Goal: Task Accomplishment & Management: Manage account settings

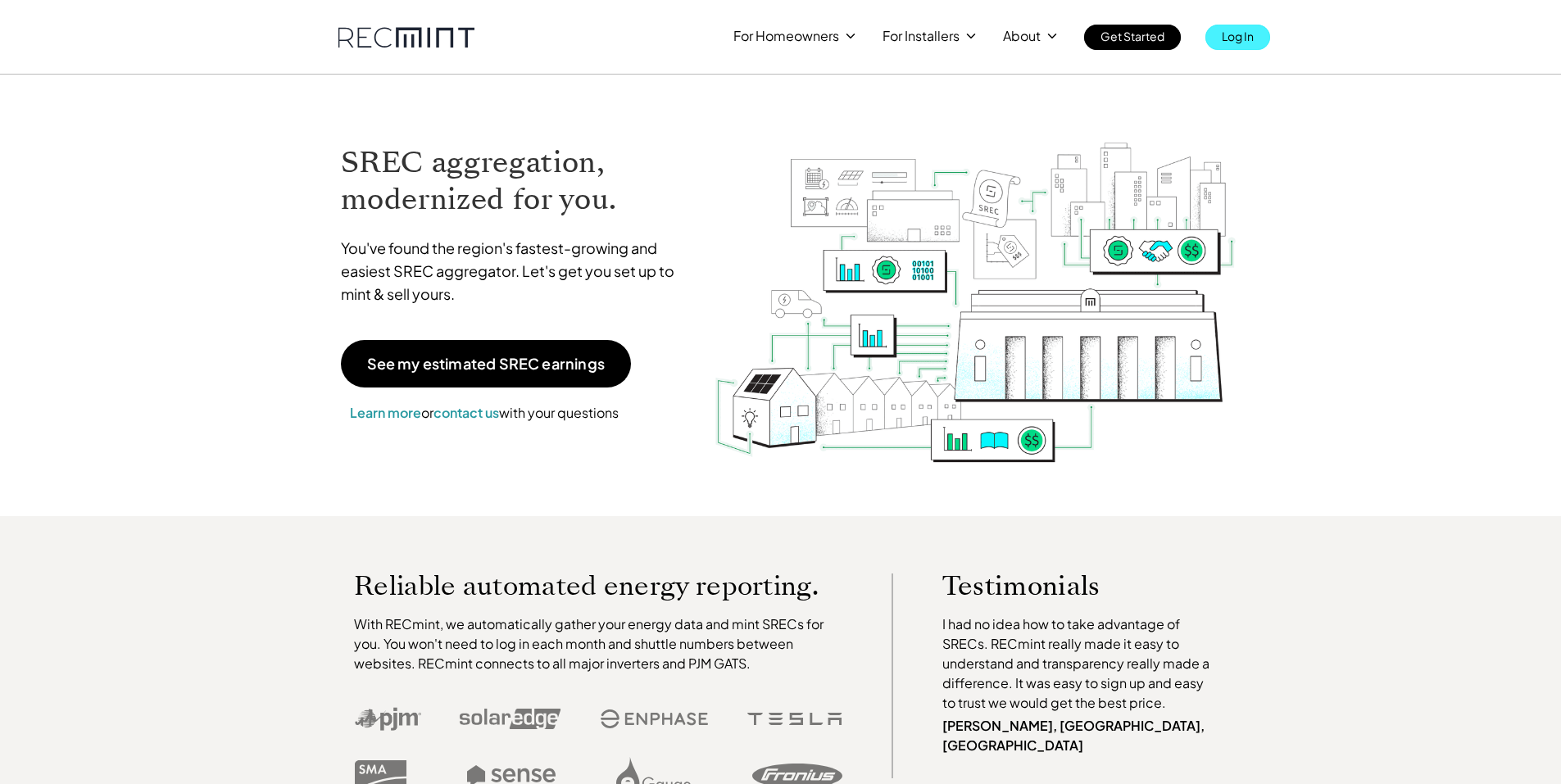
click at [1238, 31] on p "Log In" at bounding box center [1237, 37] width 32 height 23
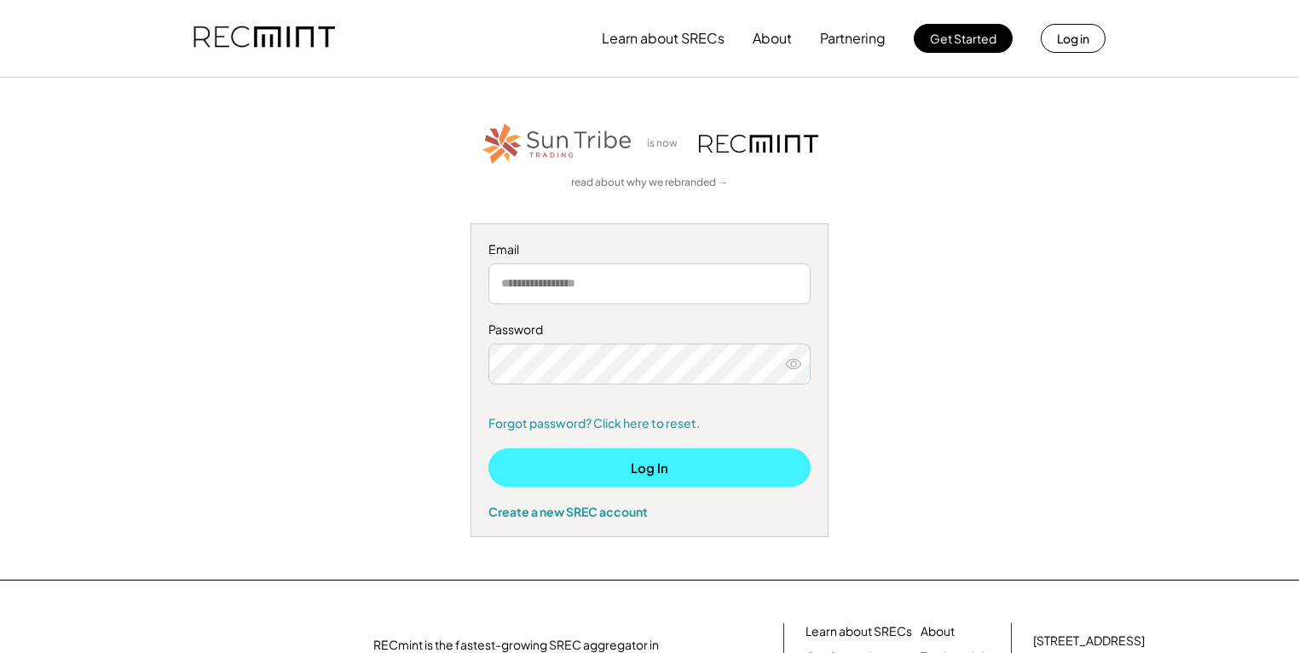
click at [668, 459] on button "Log In" at bounding box center [649, 467] width 322 height 38
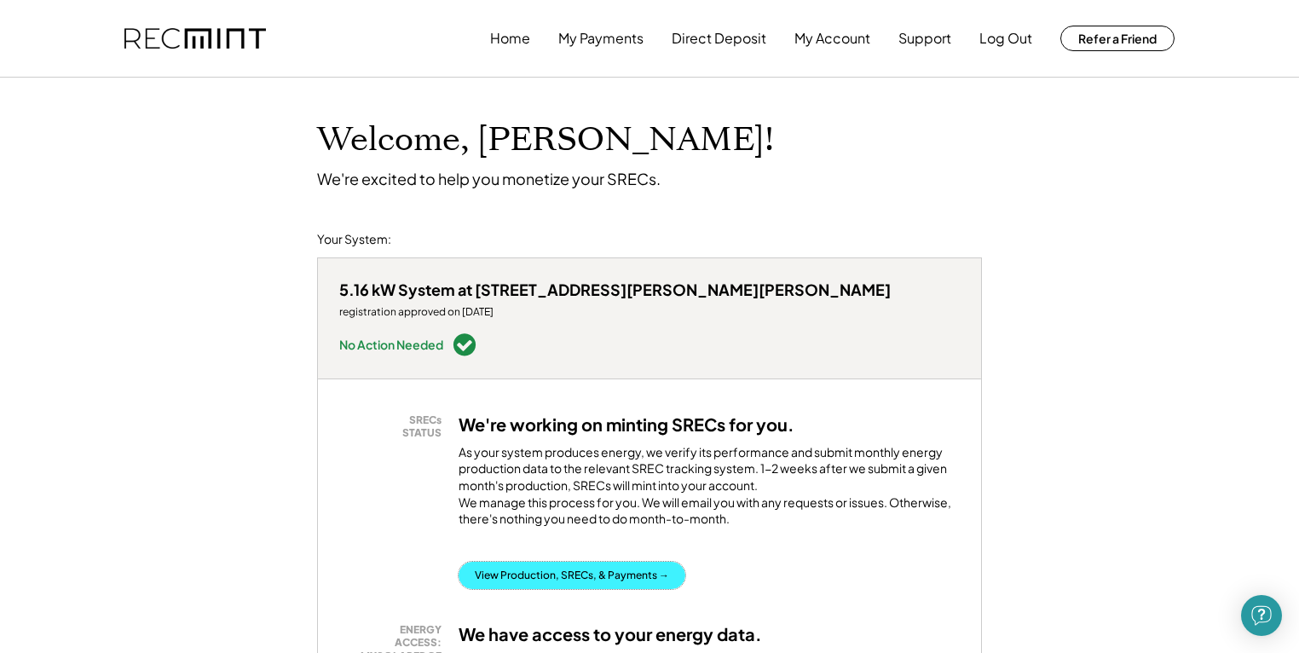
click at [566, 562] on button "View Production, SRECs, & Payments →" at bounding box center [572, 575] width 227 height 27
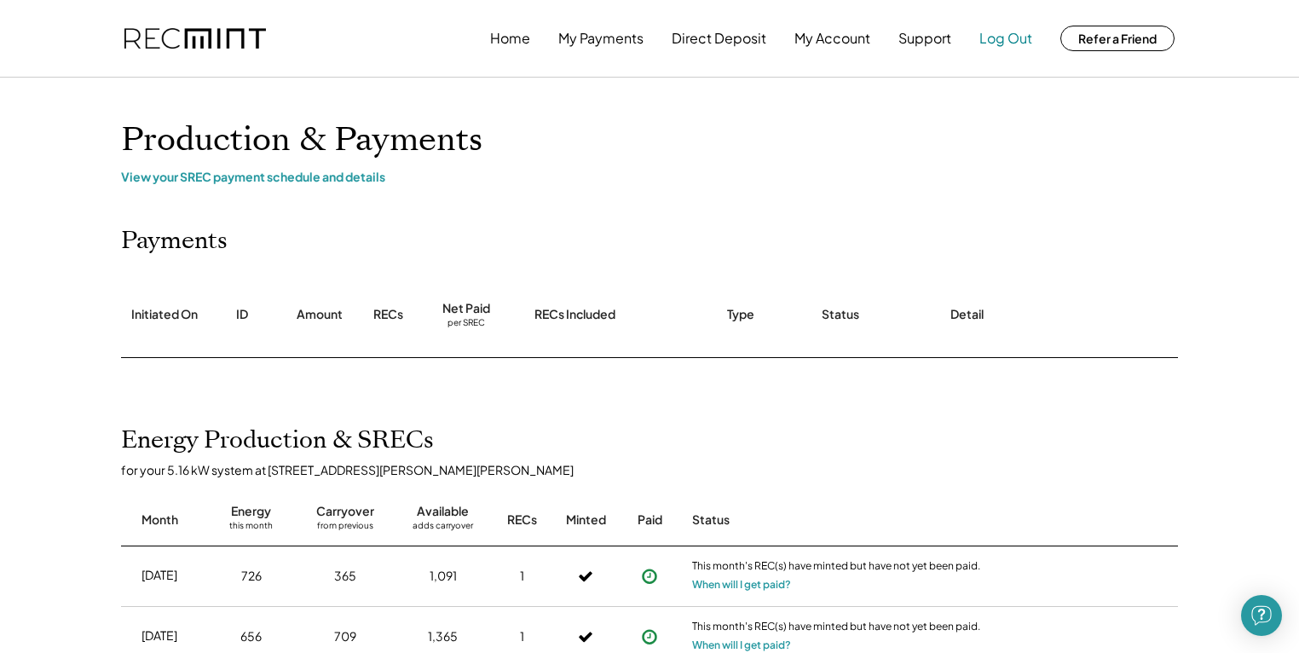
click at [1004, 38] on button "Log Out" at bounding box center [1005, 38] width 53 height 34
